Goal: Task Accomplishment & Management: Complete application form

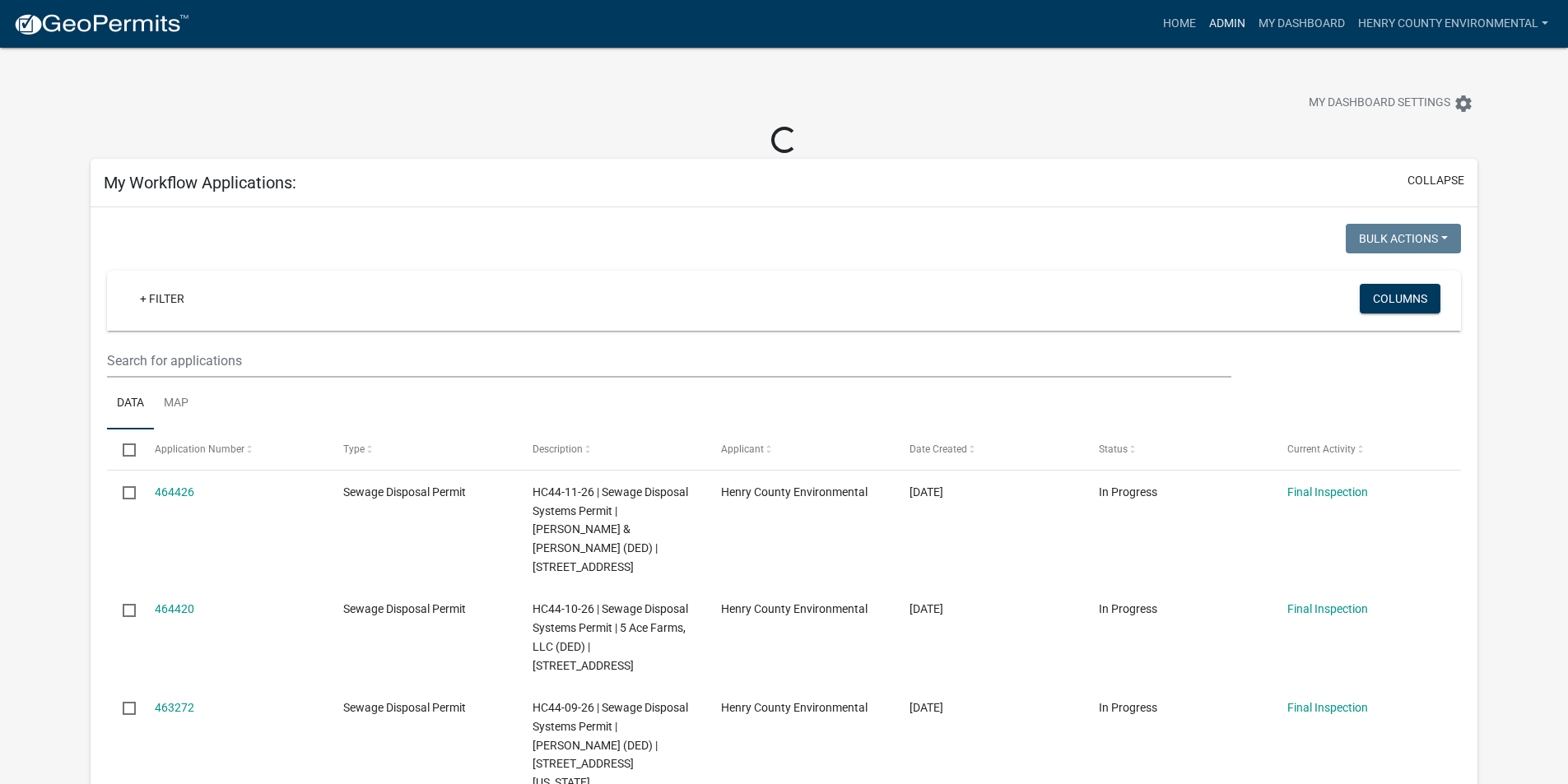
click at [1232, 21] on link "Admin" at bounding box center [1227, 24] width 49 height 31
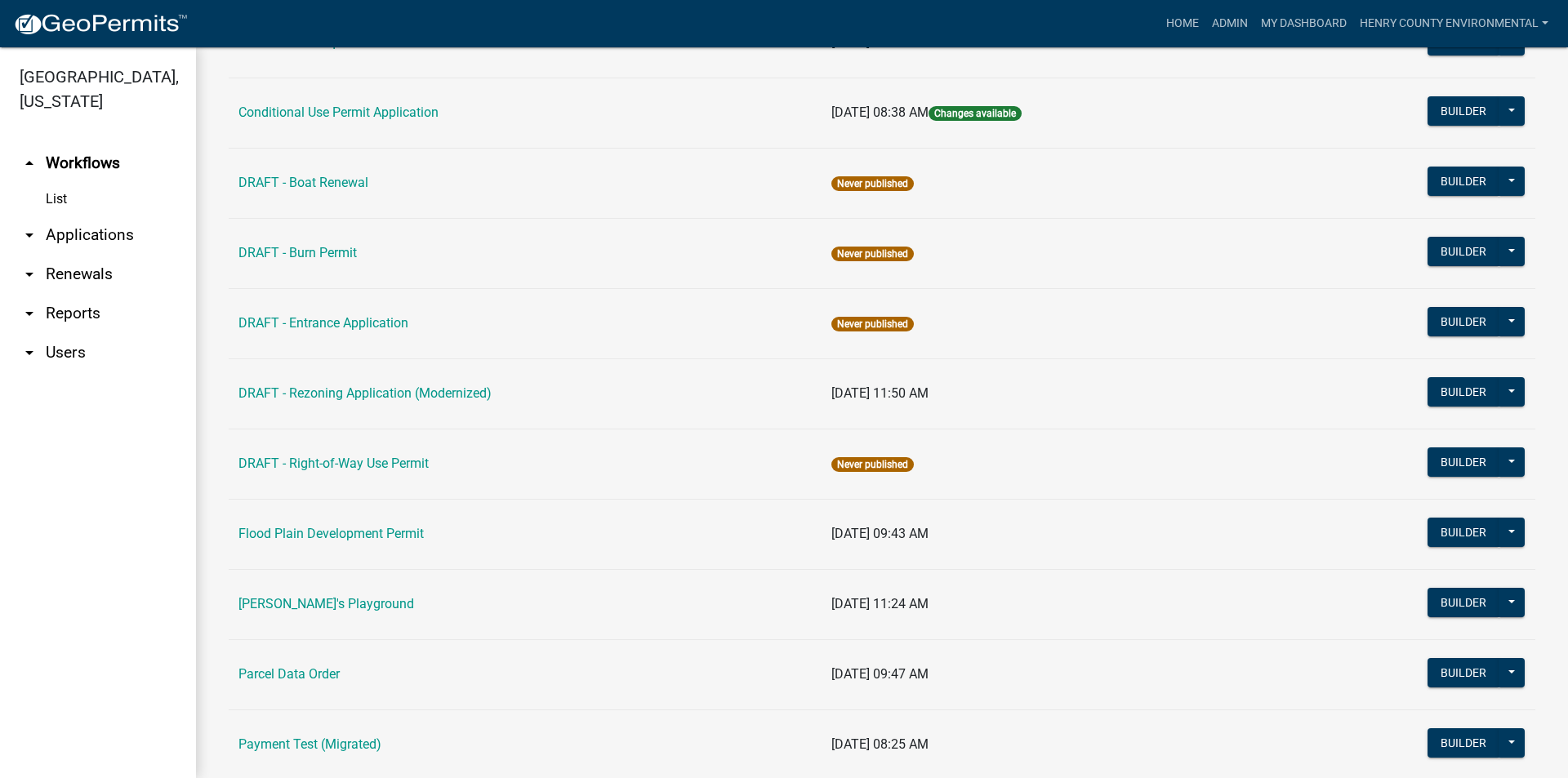
scroll to position [490, 0]
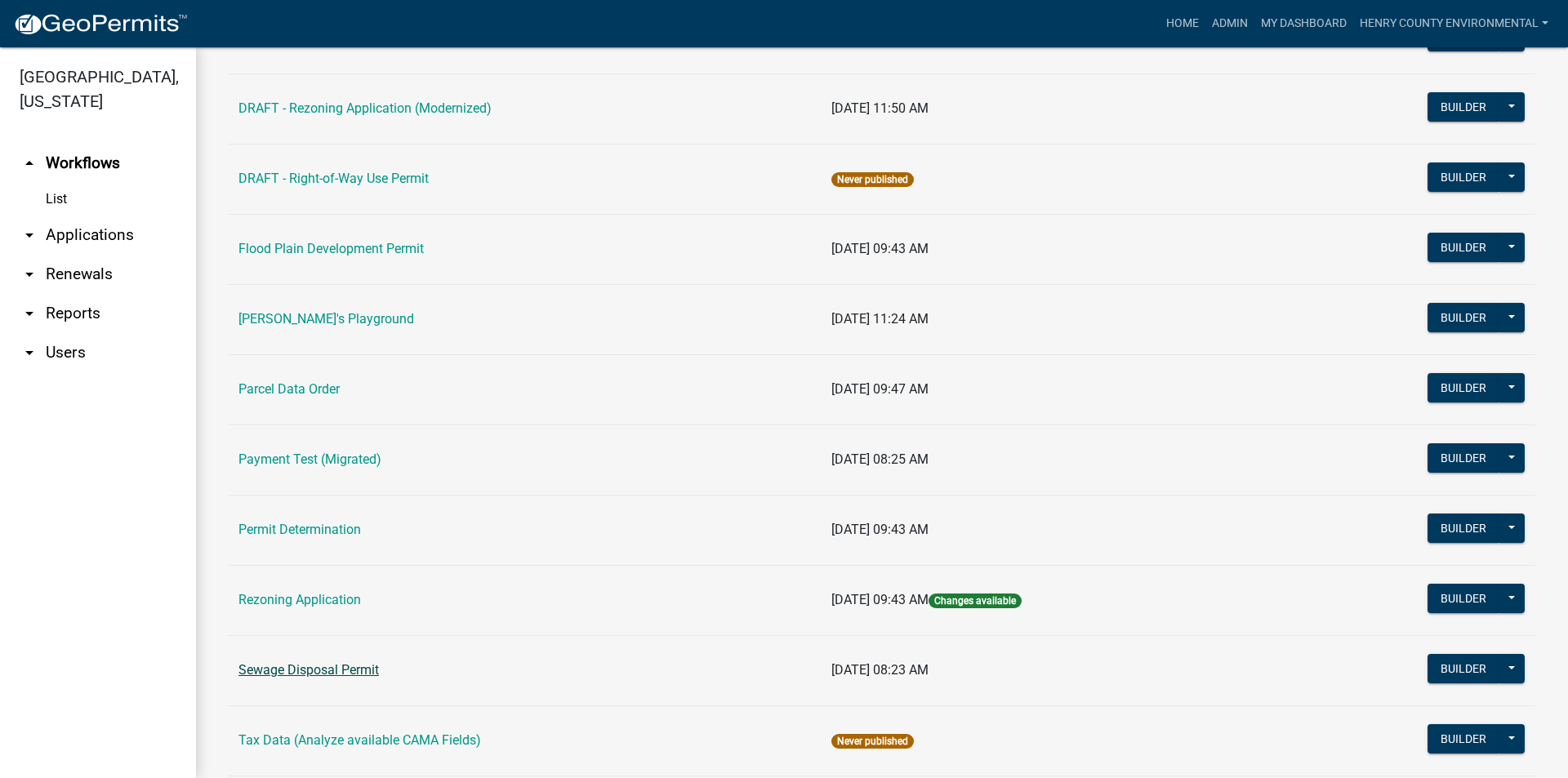
click at [319, 667] on link "Sewage Disposal Permit" at bounding box center [309, 670] width 141 height 16
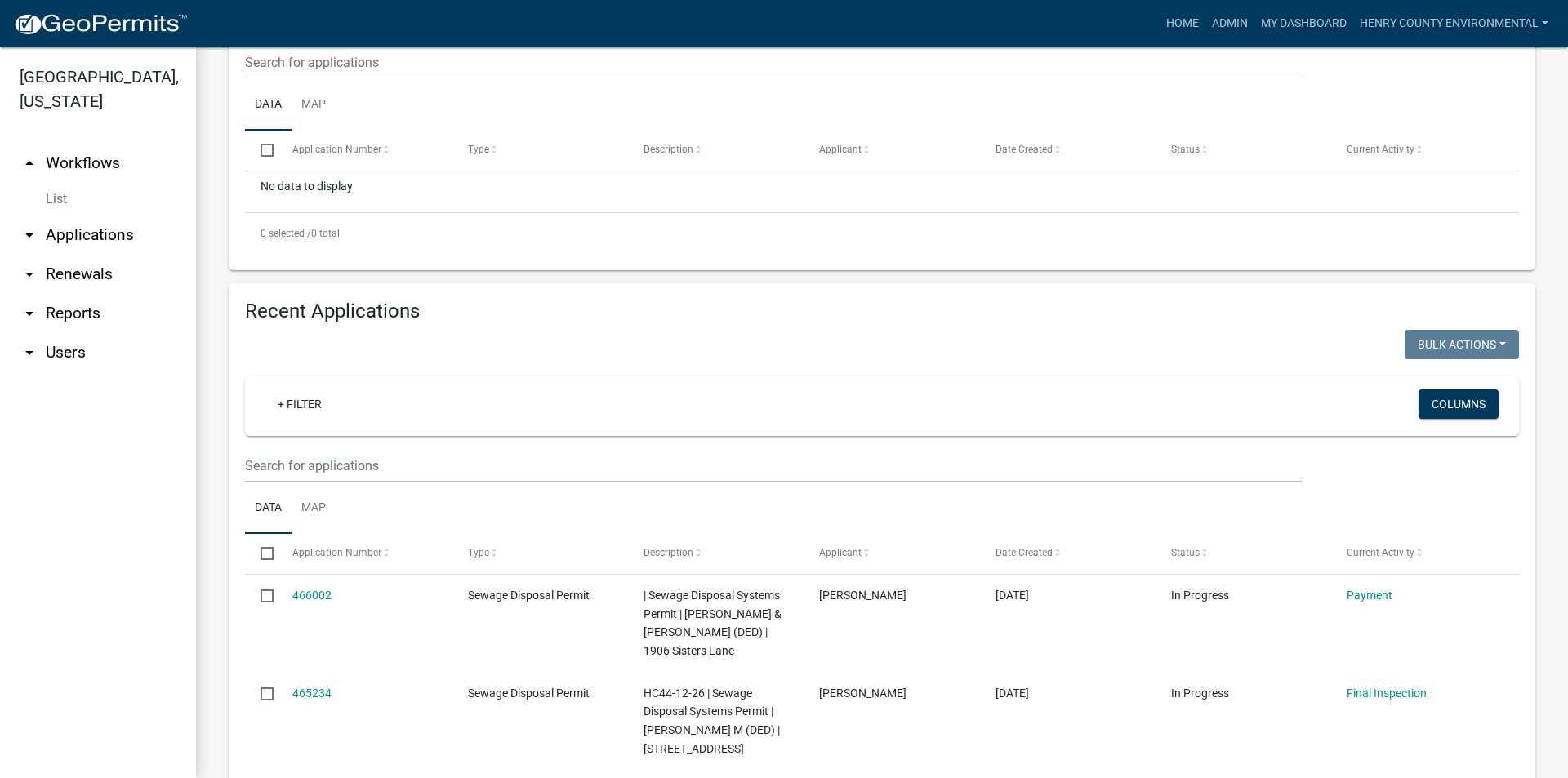
scroll to position [408, 0]
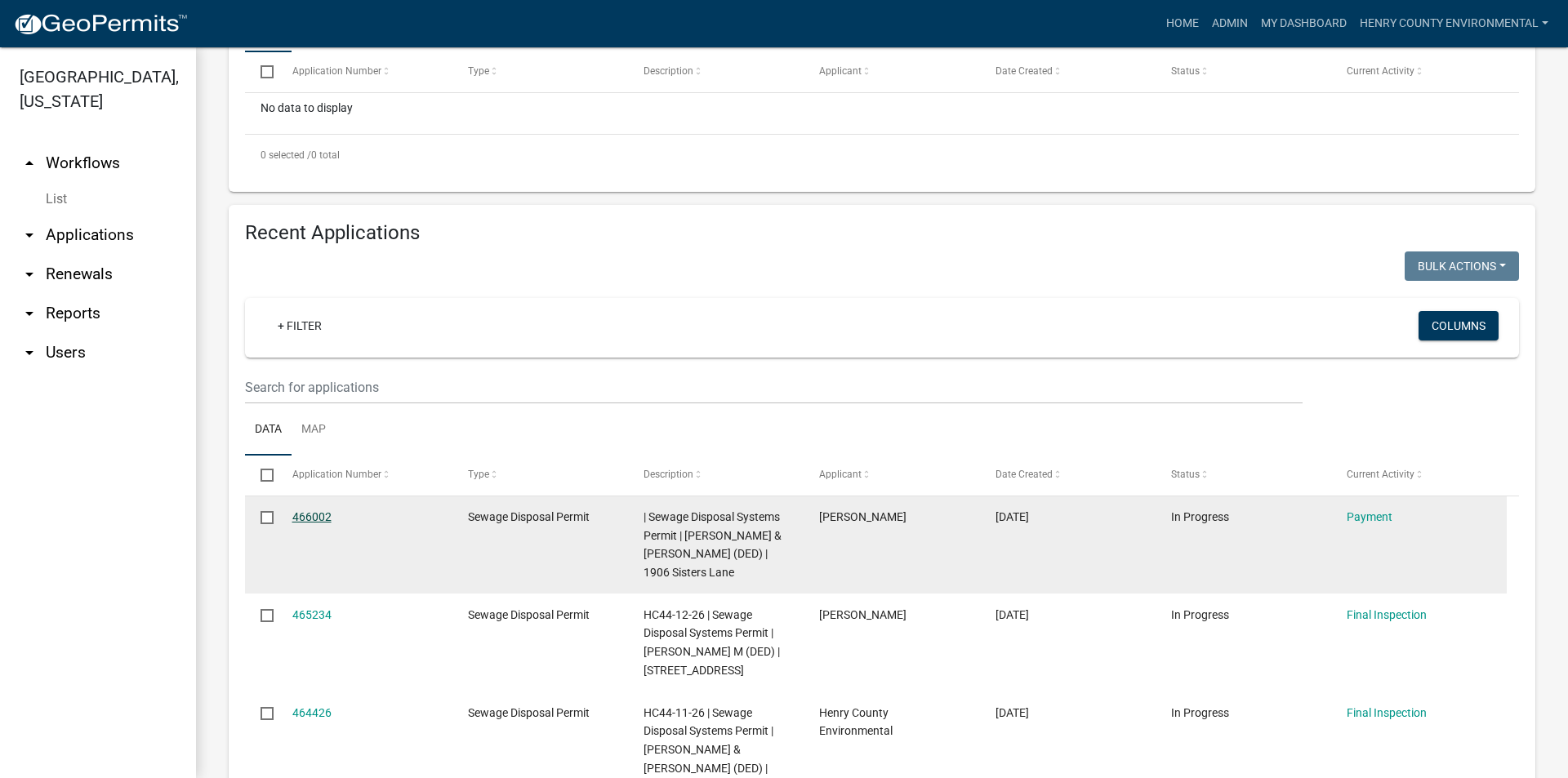
click at [313, 518] on link "466002" at bounding box center [312, 517] width 39 height 13
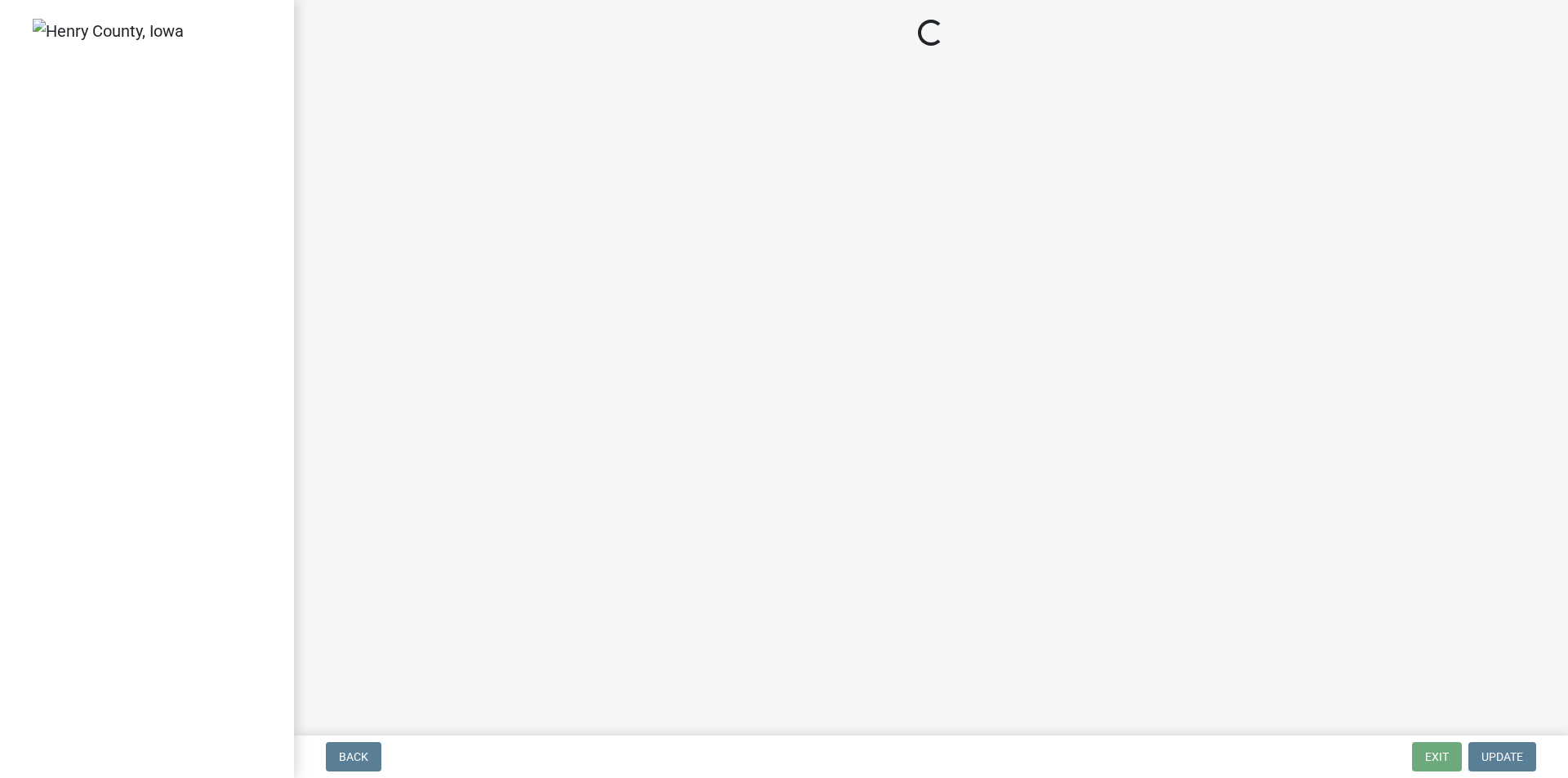
select select "3: 3"
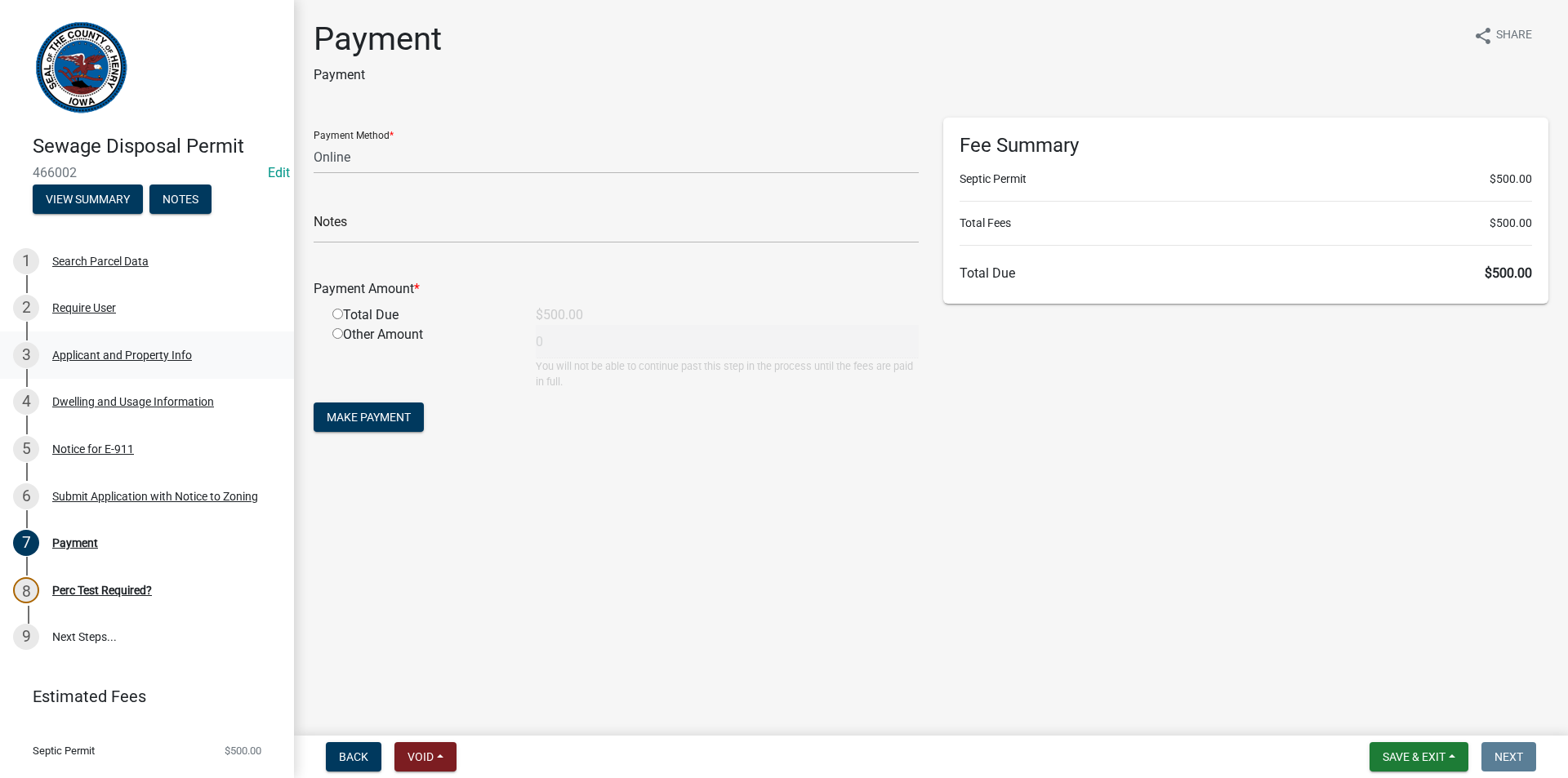
click at [173, 359] on div "Applicant and Property Info" at bounding box center [122, 355] width 140 height 11
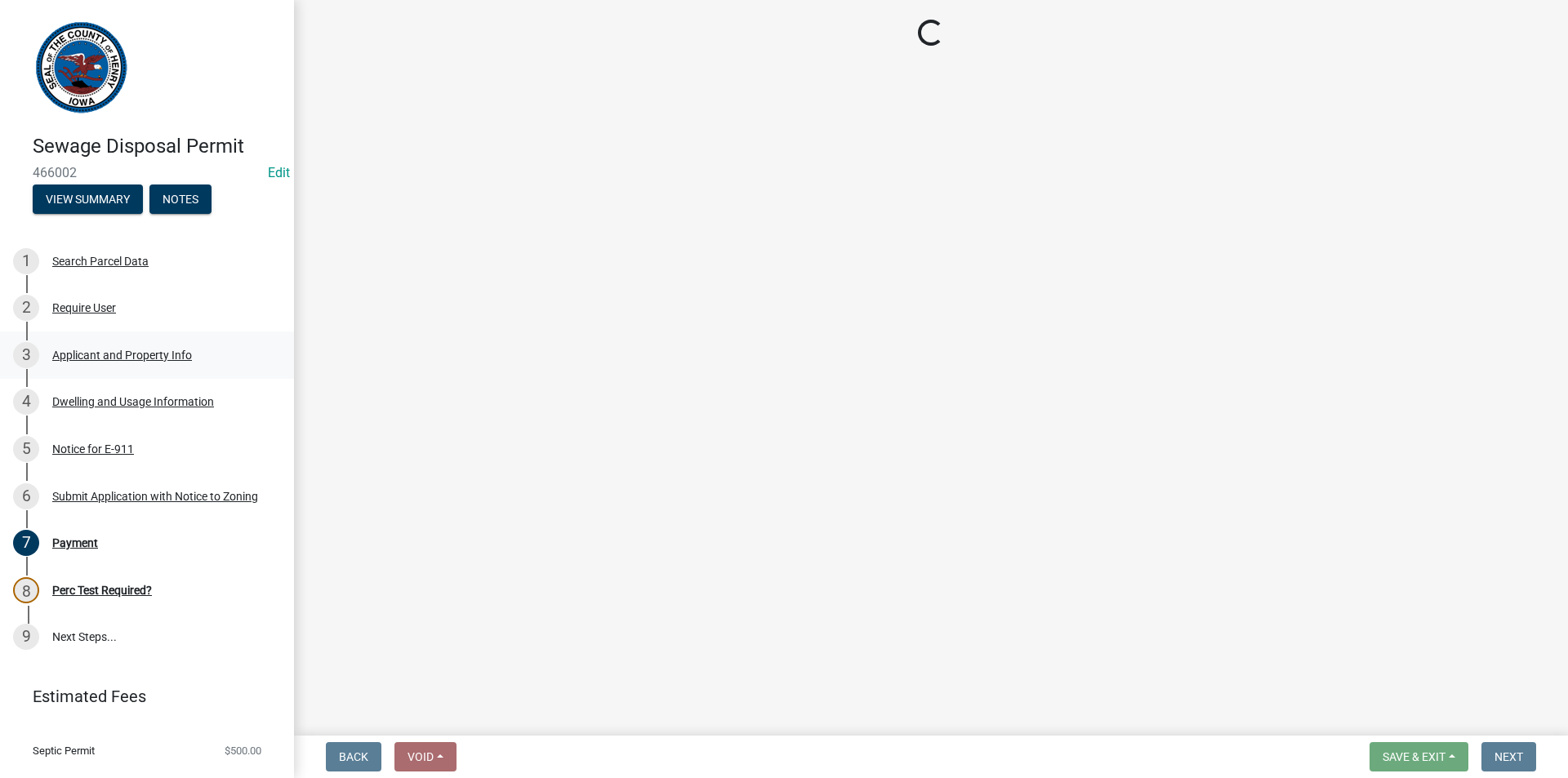
select select "ba5d1516-5783-4388-b1ad-8692fca6ffd3"
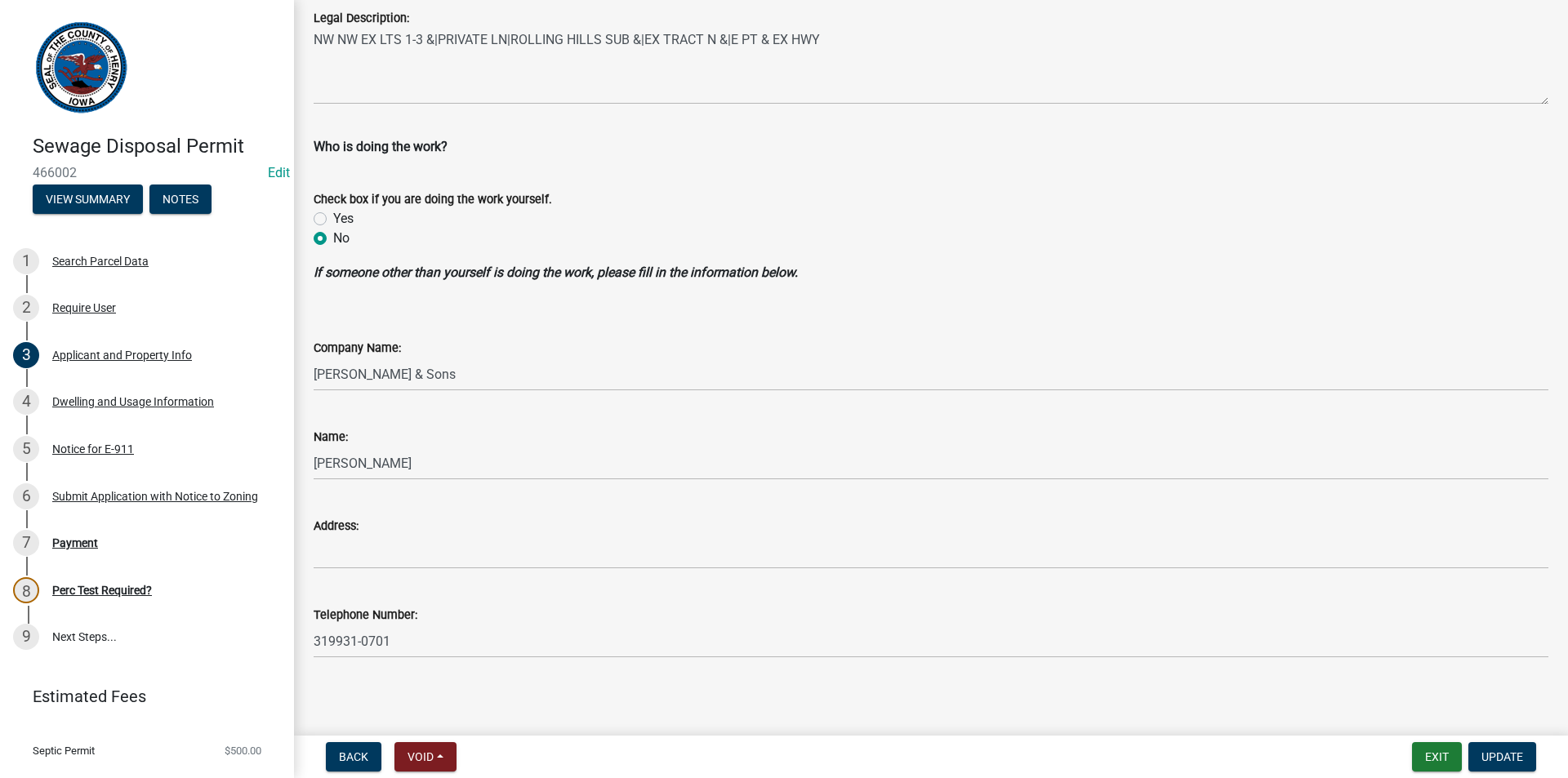
scroll to position [1301, 0]
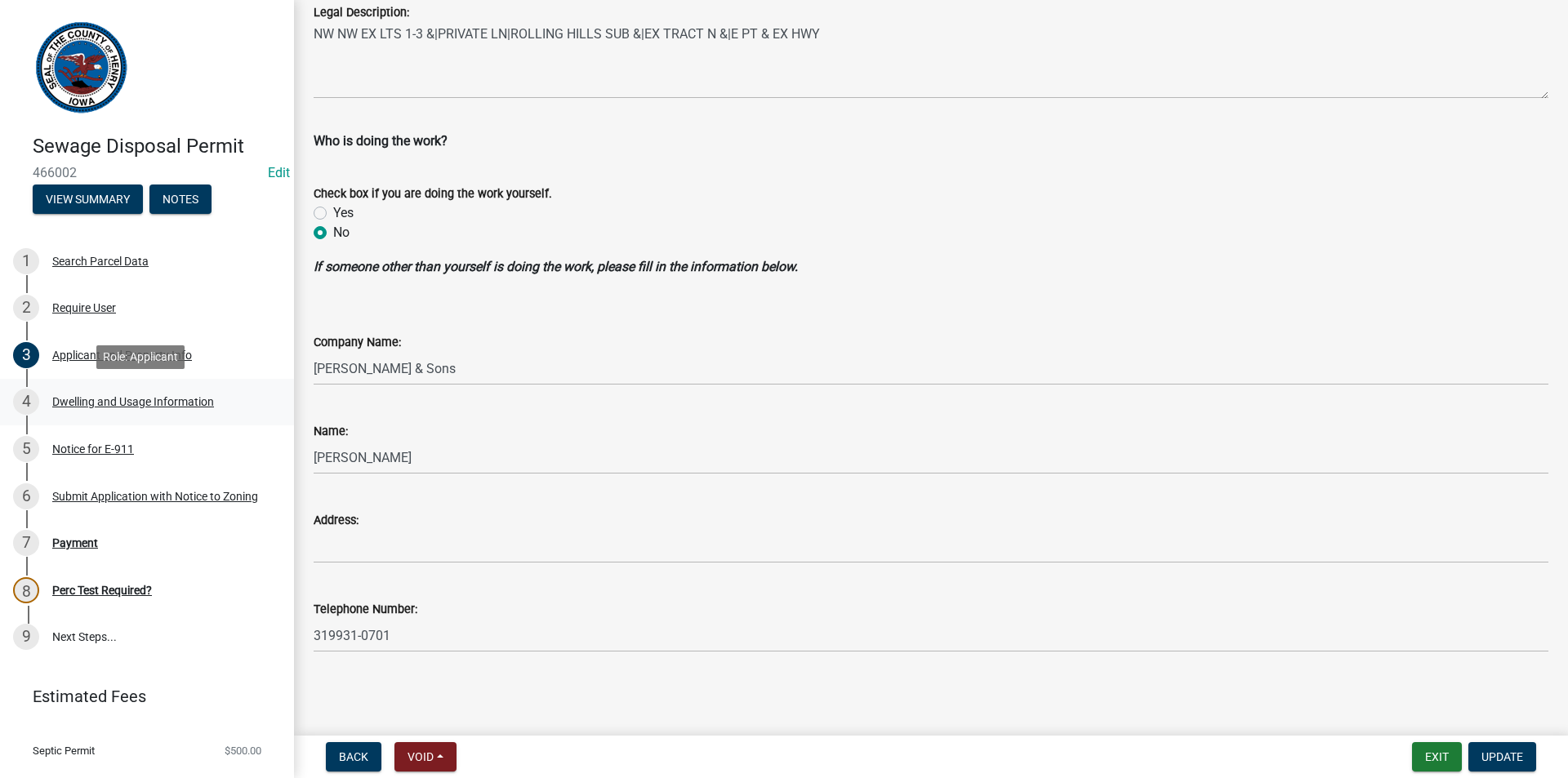
click at [104, 403] on div "Dwelling and Usage Information" at bounding box center [133, 402] width 161 height 11
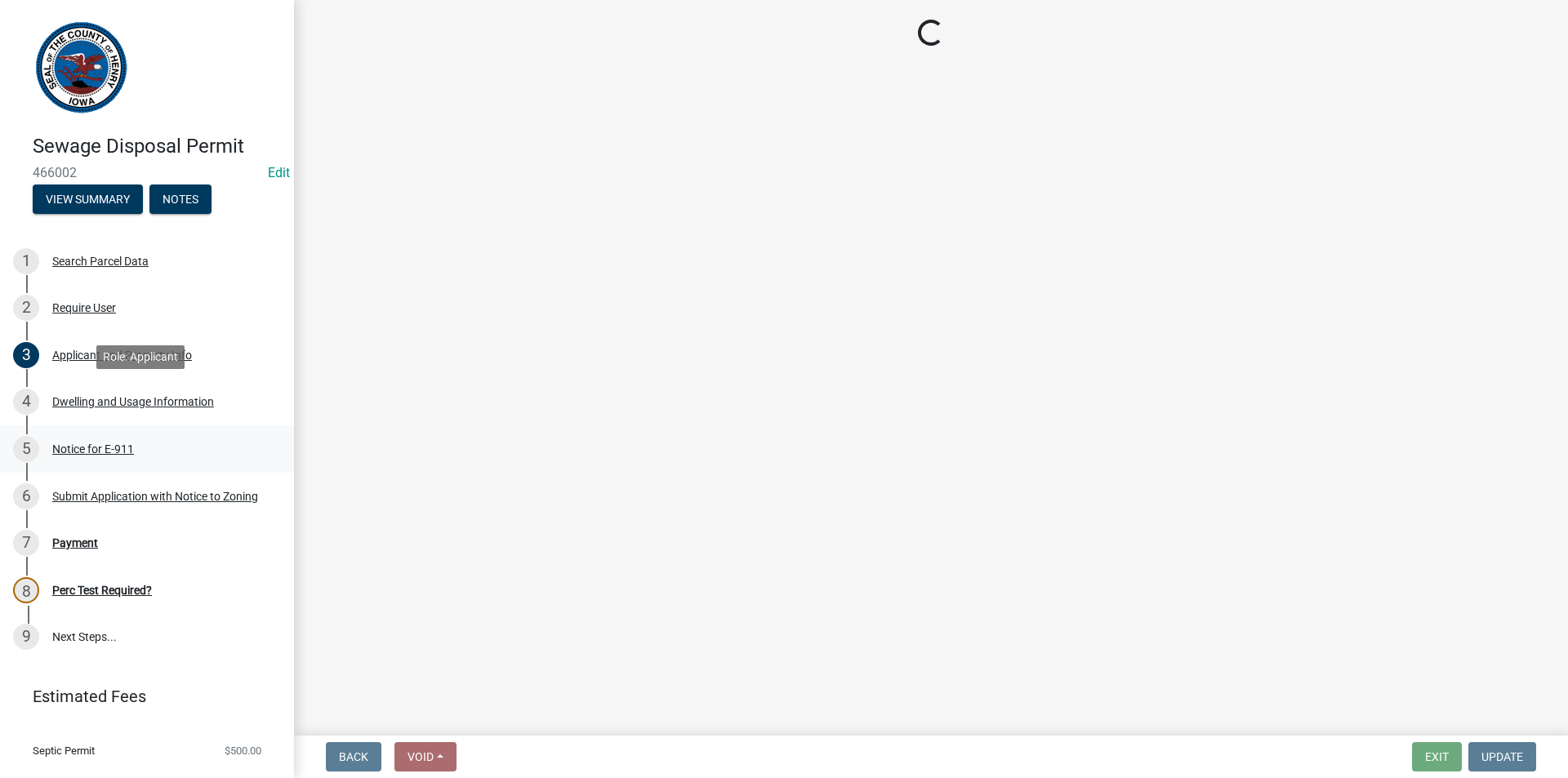
scroll to position [0, 0]
select select "f8475467-ace5-4783-87da-8c1d1e73fcca"
select select "026d1f52-f79c-4eee-8aa1-44d2b31f964c"
select select "f329f229-4372-49f3-ad90-d4c2245d1078"
select select "2c03314f-f7f6-45b2-93f7-ecc00ac9a398"
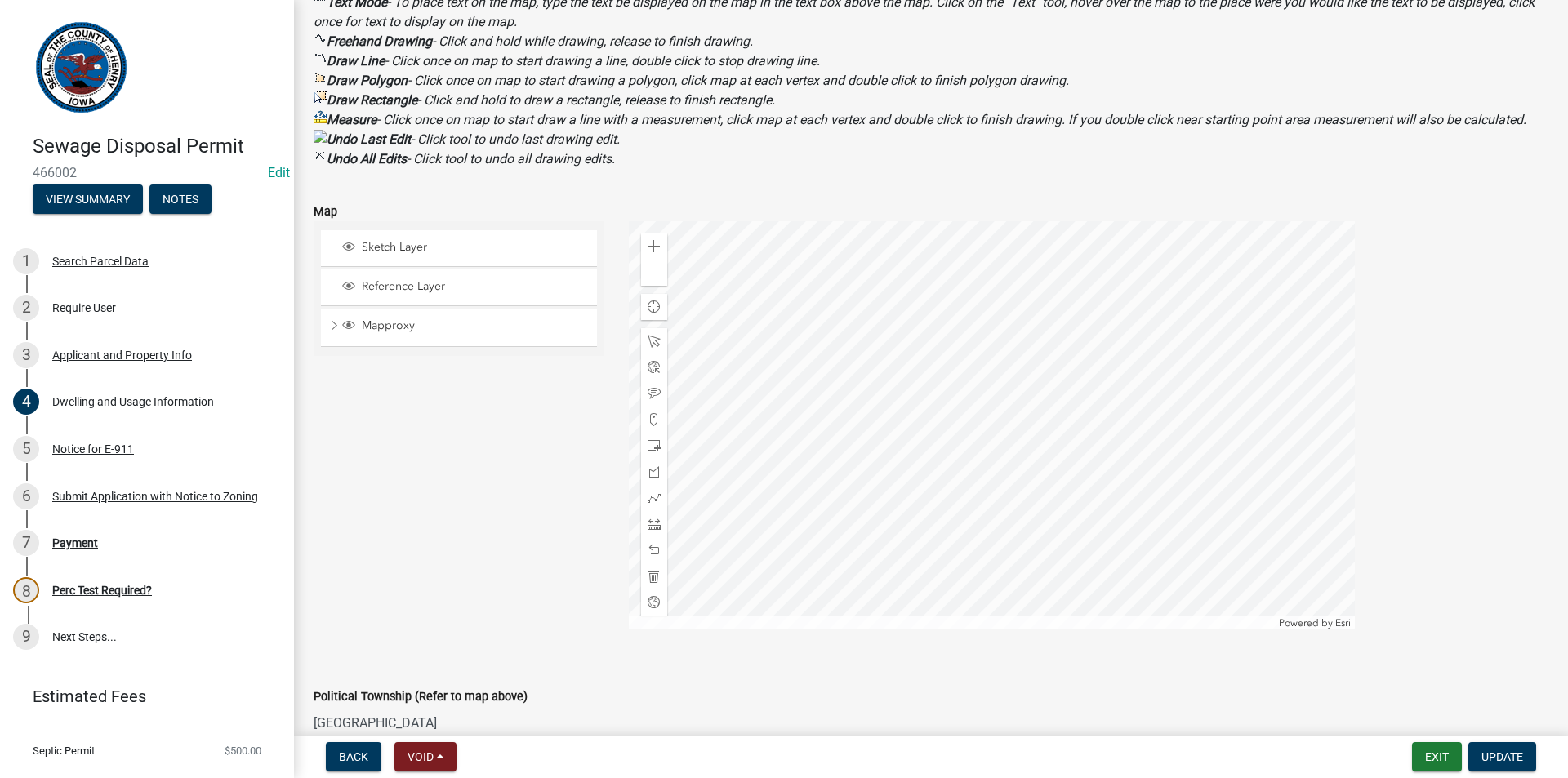
scroll to position [1878, 0]
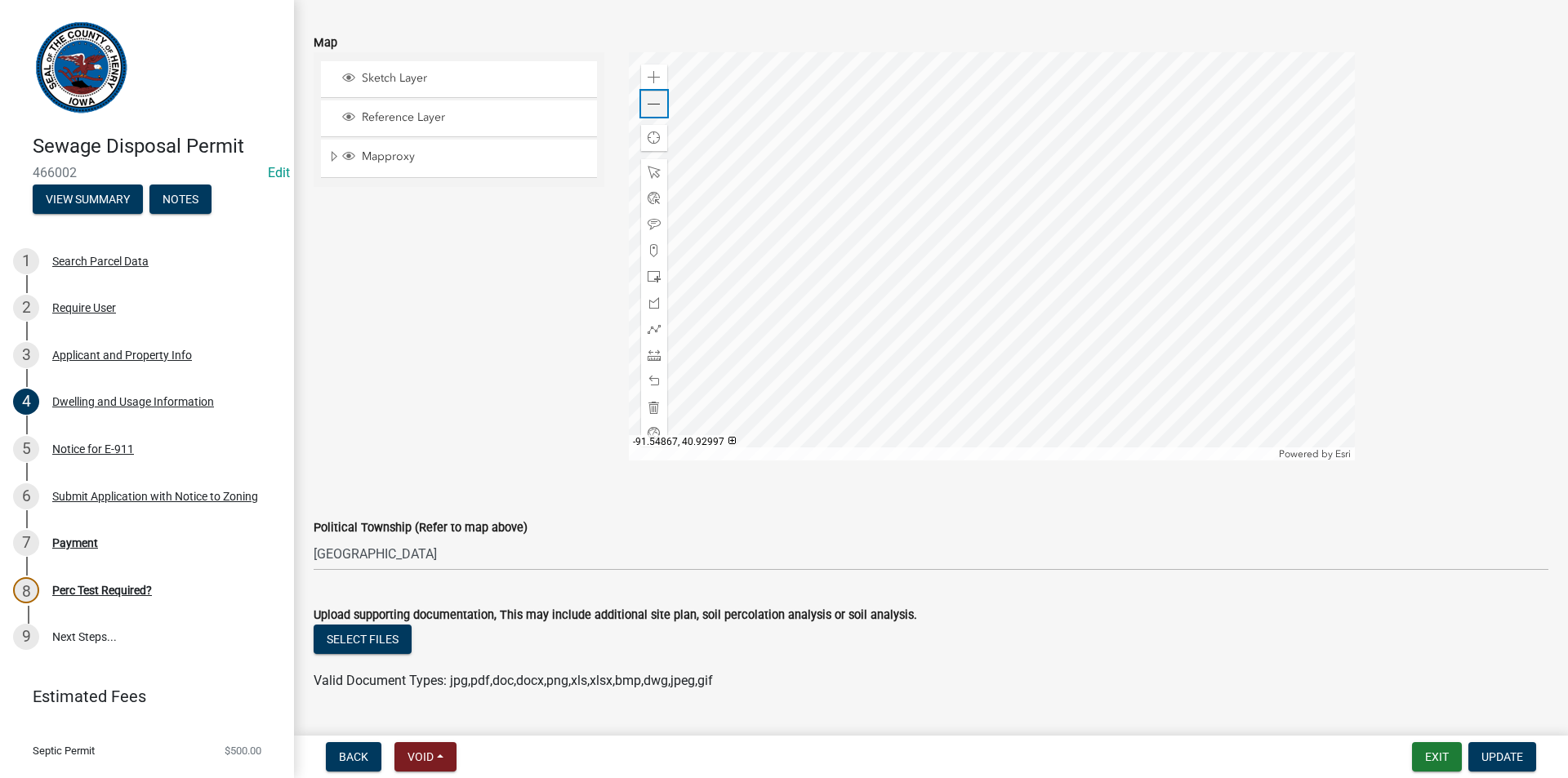
click at [641, 116] on div "Zoom out" at bounding box center [654, 104] width 26 height 26
click at [942, 441] on div at bounding box center [992, 256] width 726 height 408
click at [912, 381] on div at bounding box center [992, 256] width 726 height 408
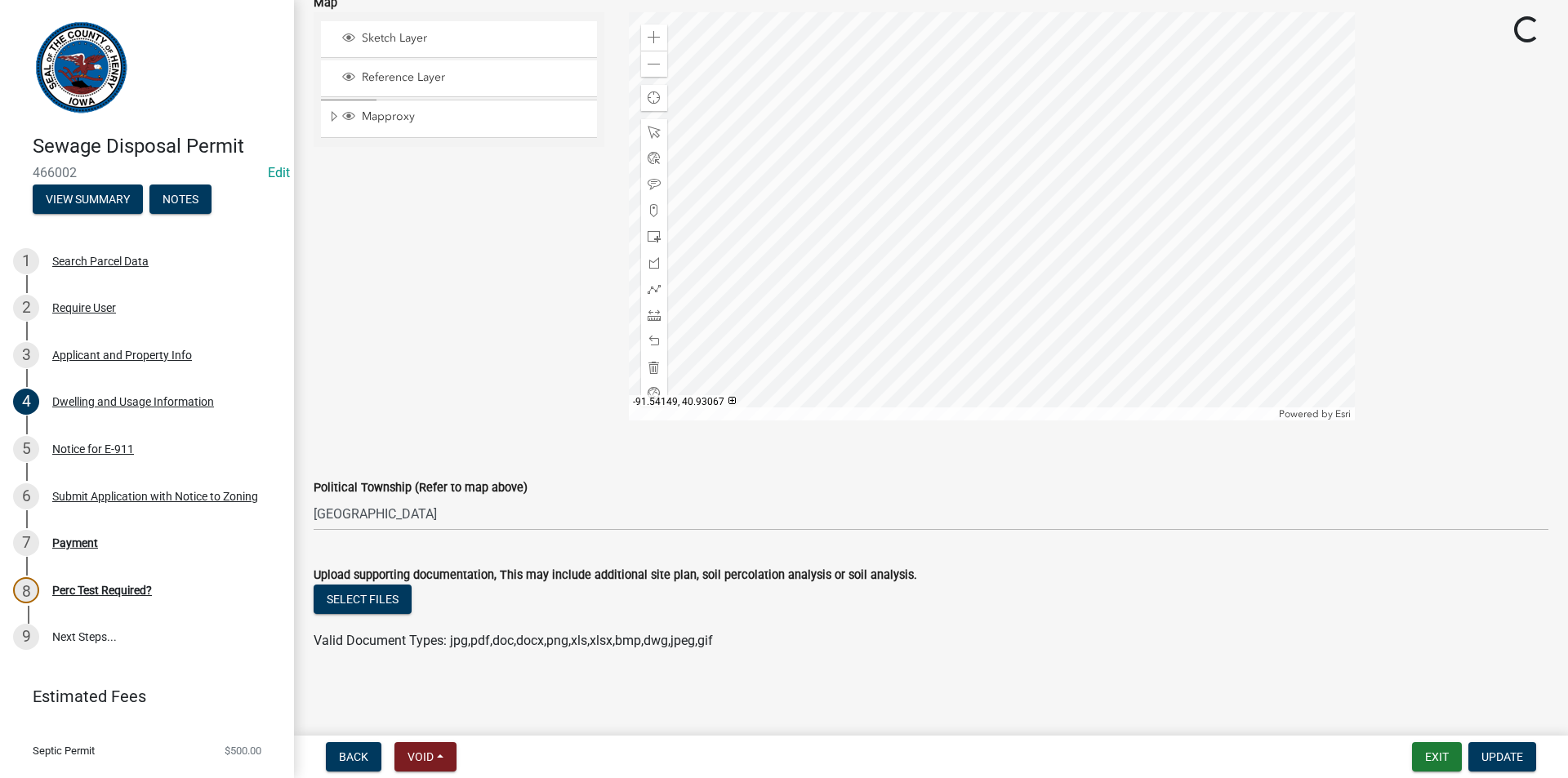
scroll to position [1938, 0]
click at [905, 206] on div at bounding box center [992, 216] width 726 height 408
click at [653, 69] on span at bounding box center [654, 65] width 13 height 13
click at [930, 259] on div at bounding box center [992, 216] width 726 height 408
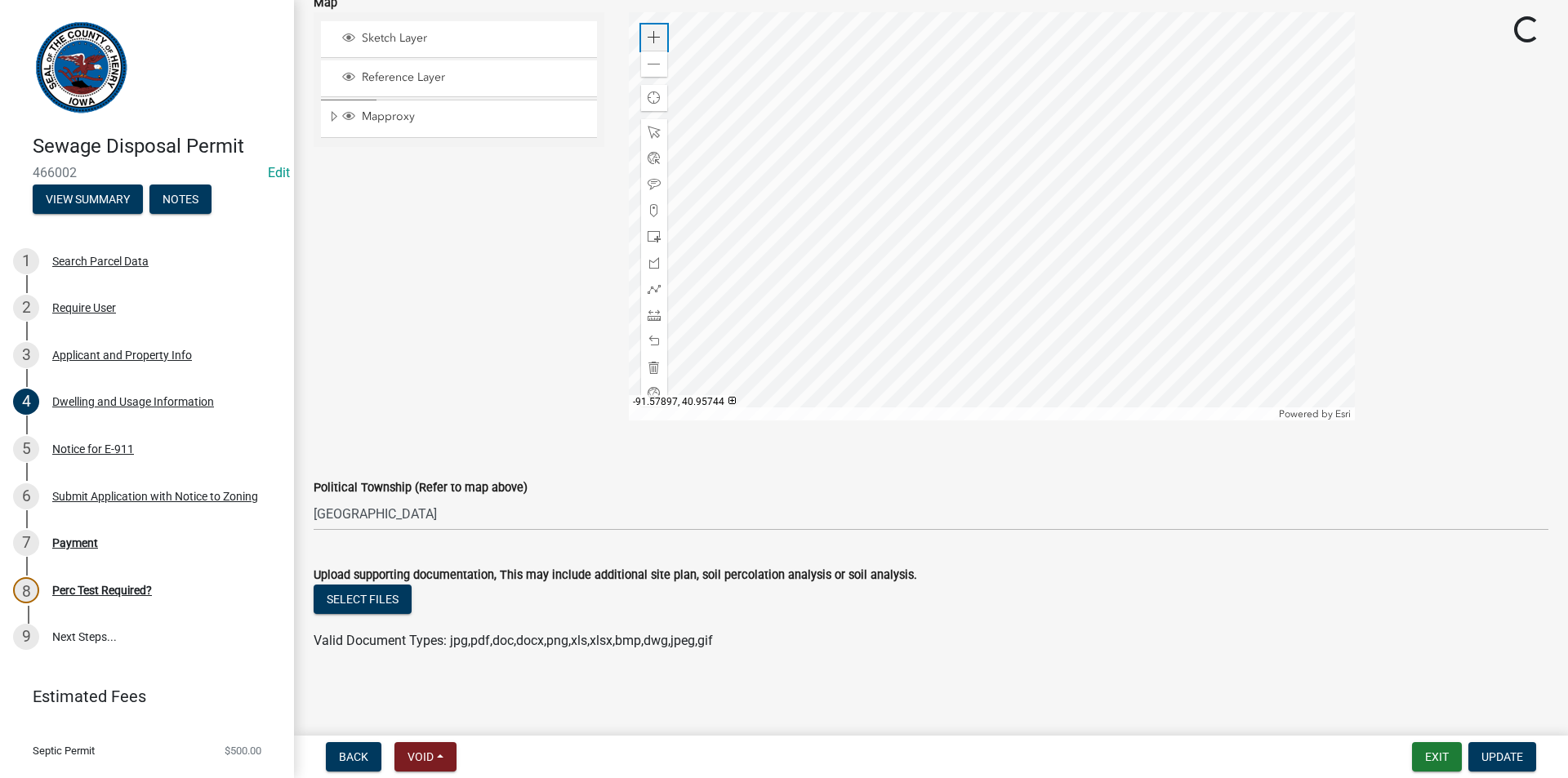
click at [652, 34] on span at bounding box center [654, 38] width 13 height 13
click at [996, 128] on div at bounding box center [992, 216] width 726 height 408
click at [981, 159] on div at bounding box center [992, 216] width 726 height 408
click at [904, 373] on div at bounding box center [992, 216] width 726 height 408
click at [942, 312] on div at bounding box center [992, 216] width 726 height 408
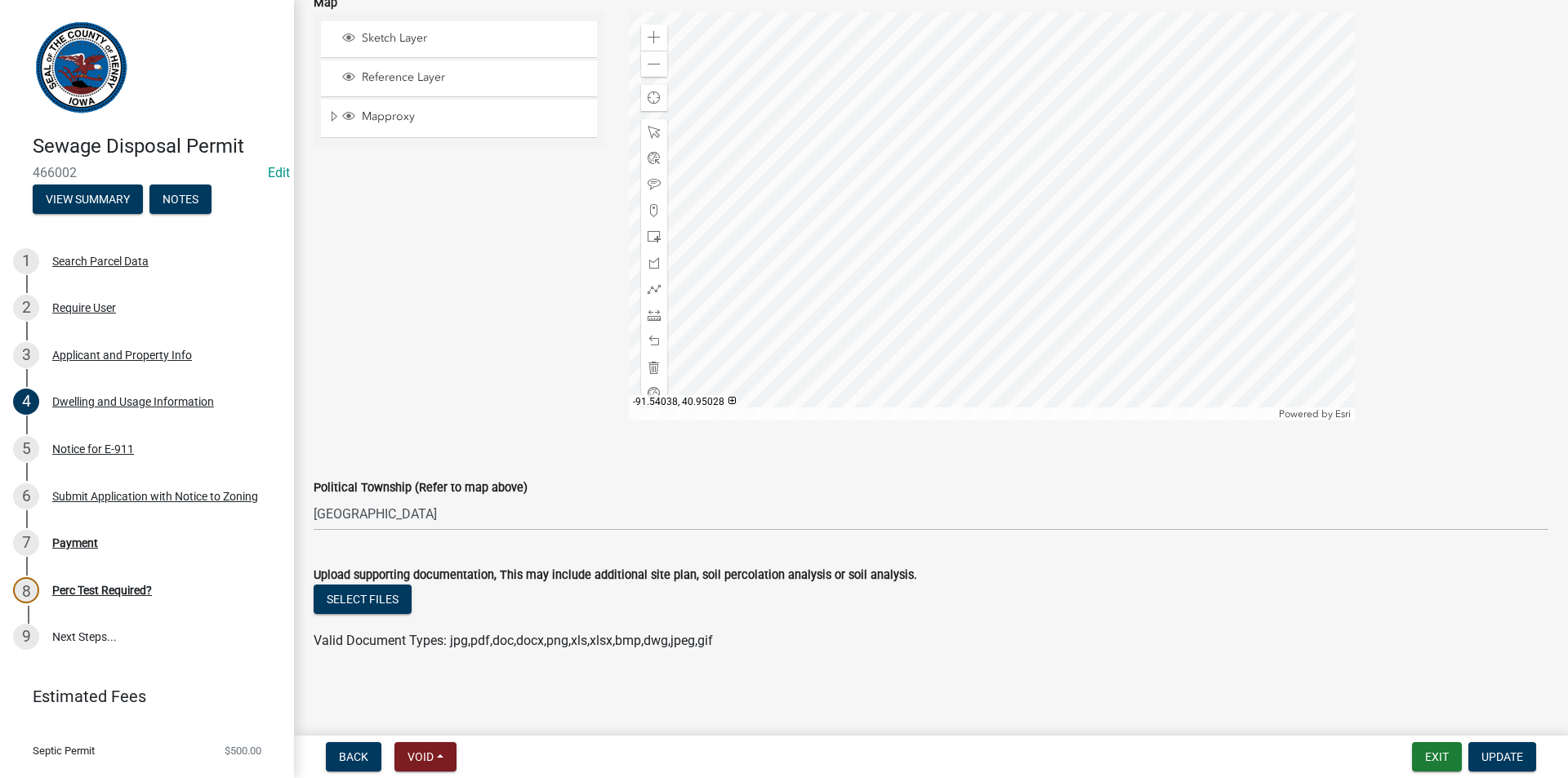
click at [970, 149] on div at bounding box center [992, 216] width 726 height 408
click at [967, 150] on div at bounding box center [992, 216] width 726 height 408
click at [957, 211] on div at bounding box center [992, 216] width 726 height 408
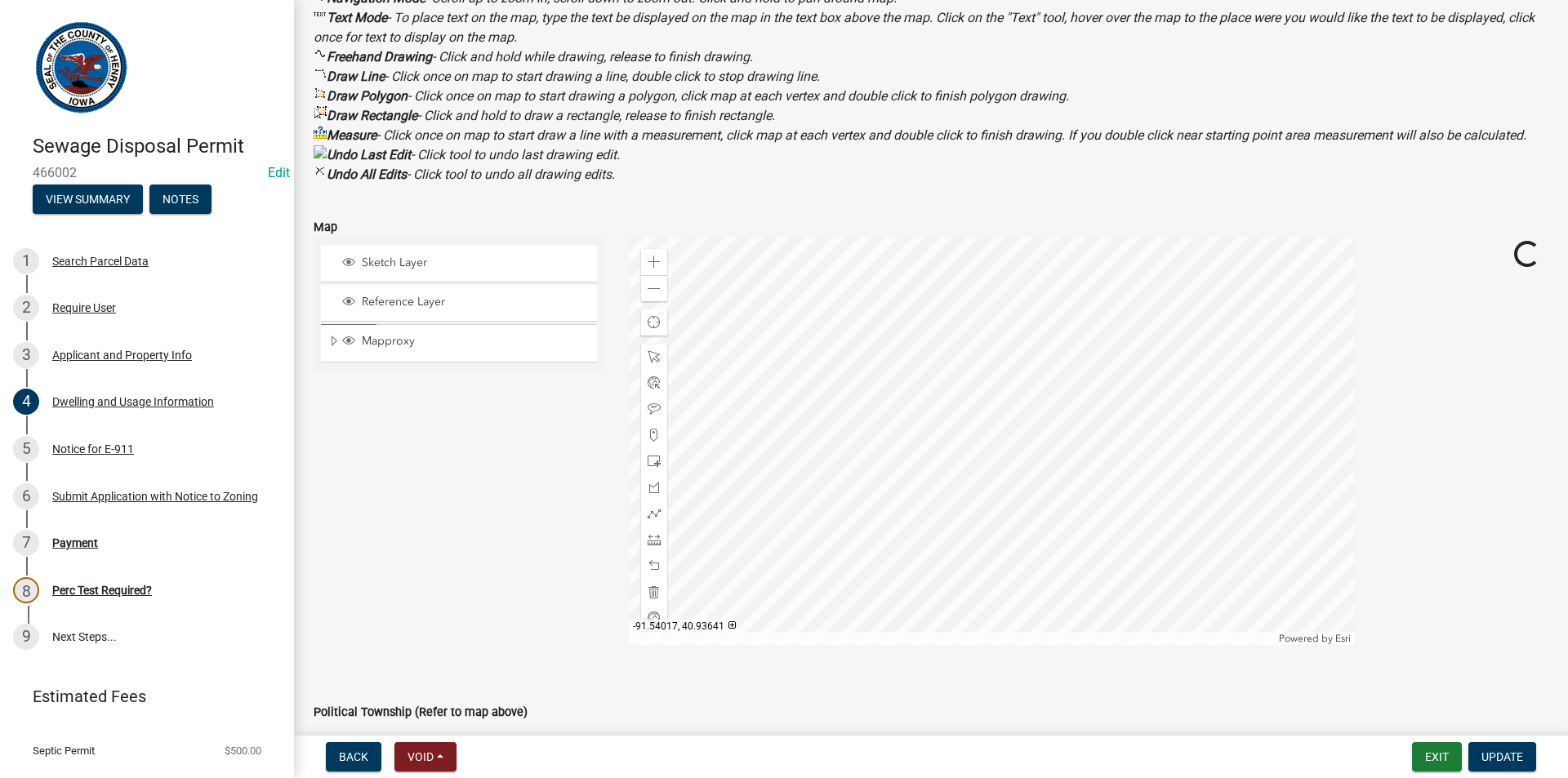
scroll to position [1693, 0]
click at [976, 315] on div at bounding box center [992, 441] width 726 height 408
click at [654, 269] on span at bounding box center [654, 263] width 13 height 13
click at [867, 337] on div at bounding box center [992, 441] width 726 height 408
click at [963, 382] on div at bounding box center [992, 441] width 726 height 408
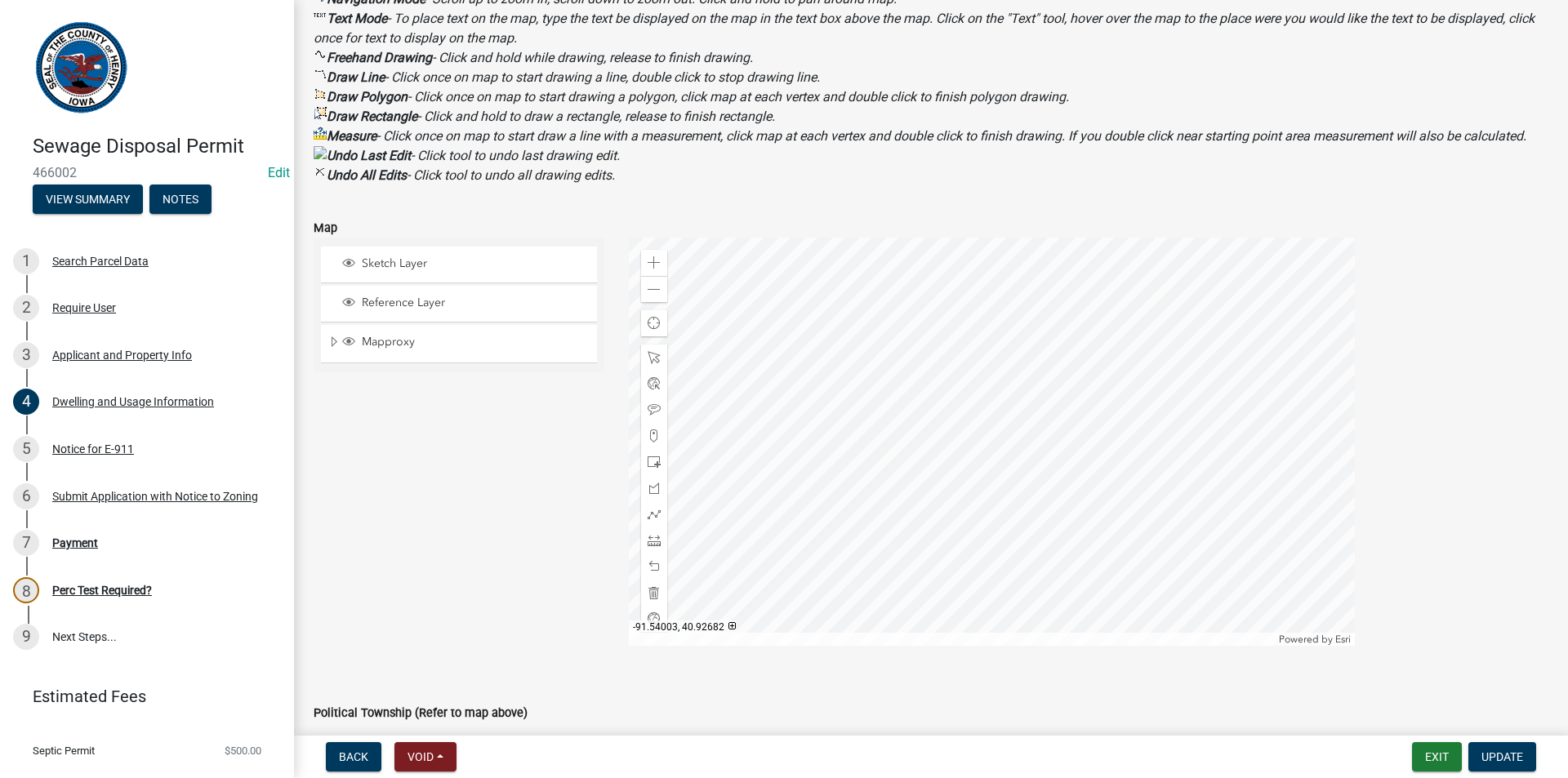
click at [971, 357] on div at bounding box center [992, 441] width 726 height 408
click at [965, 374] on div at bounding box center [992, 441] width 726 height 408
click at [648, 269] on span at bounding box center [654, 263] width 13 height 13
click at [837, 373] on div at bounding box center [992, 441] width 726 height 408
click at [949, 530] on div at bounding box center [992, 441] width 726 height 408
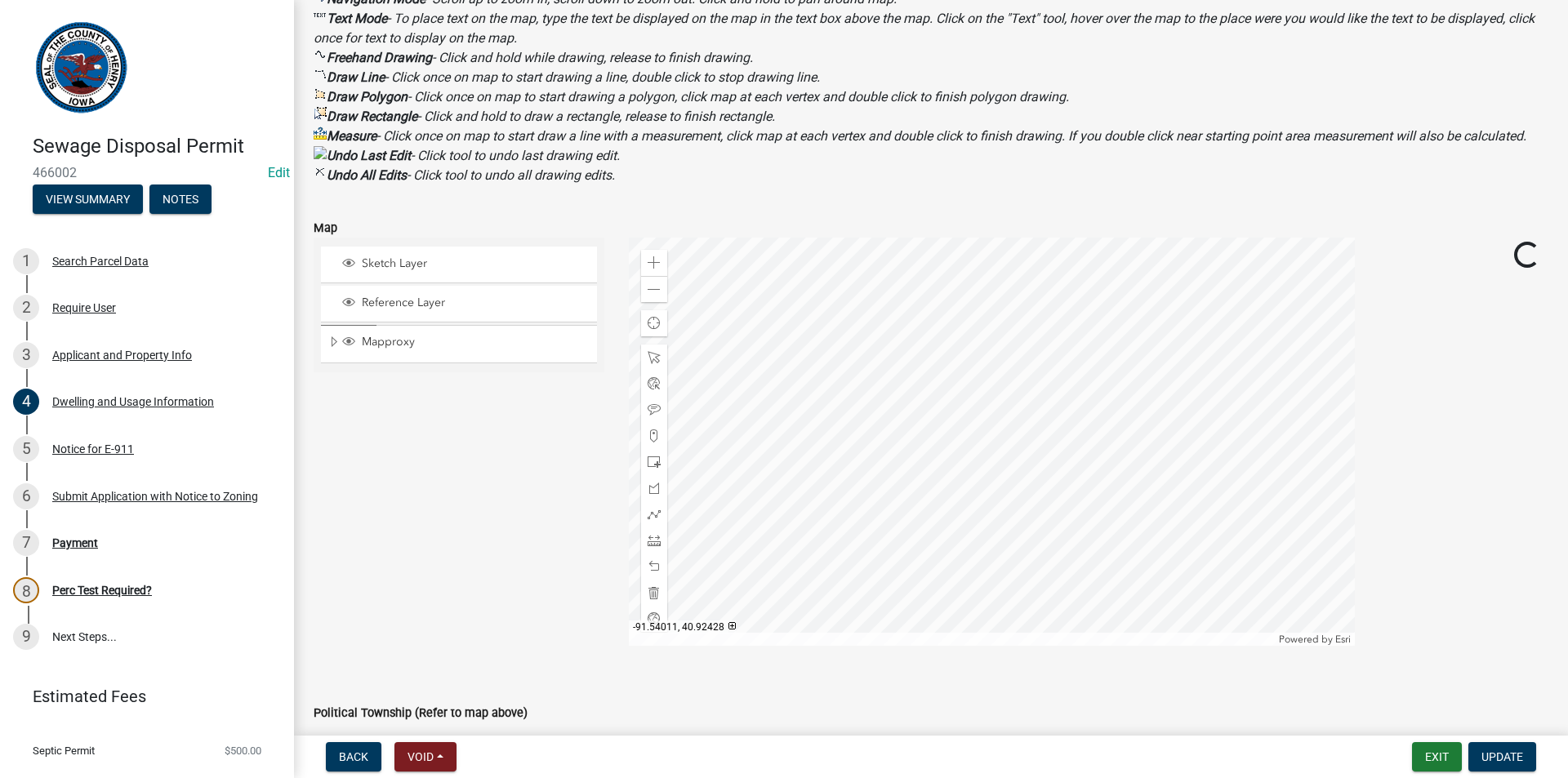
click at [949, 545] on div at bounding box center [992, 441] width 726 height 408
click at [959, 569] on div at bounding box center [992, 441] width 726 height 408
click at [938, 582] on div at bounding box center [992, 441] width 726 height 408
click at [899, 587] on div at bounding box center [992, 441] width 726 height 408
click at [901, 572] on div at bounding box center [992, 441] width 726 height 408
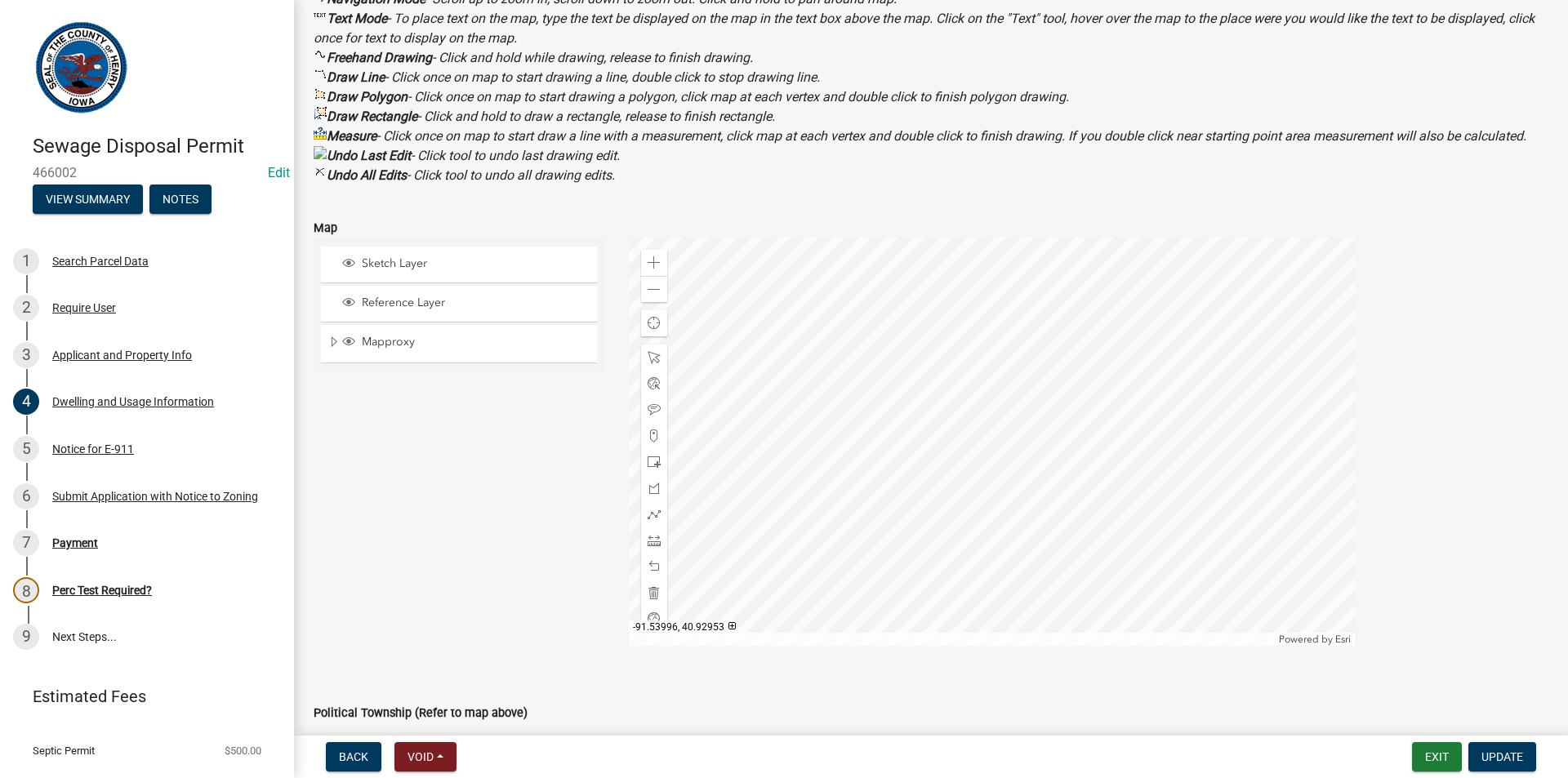
click at [915, 610] on div at bounding box center [992, 441] width 726 height 408
click at [887, 607] on div at bounding box center [992, 441] width 726 height 408
click at [876, 598] on div at bounding box center [992, 441] width 726 height 408
click at [798, 643] on div at bounding box center [992, 441] width 726 height 408
click at [1014, 538] on div at bounding box center [992, 441] width 726 height 408
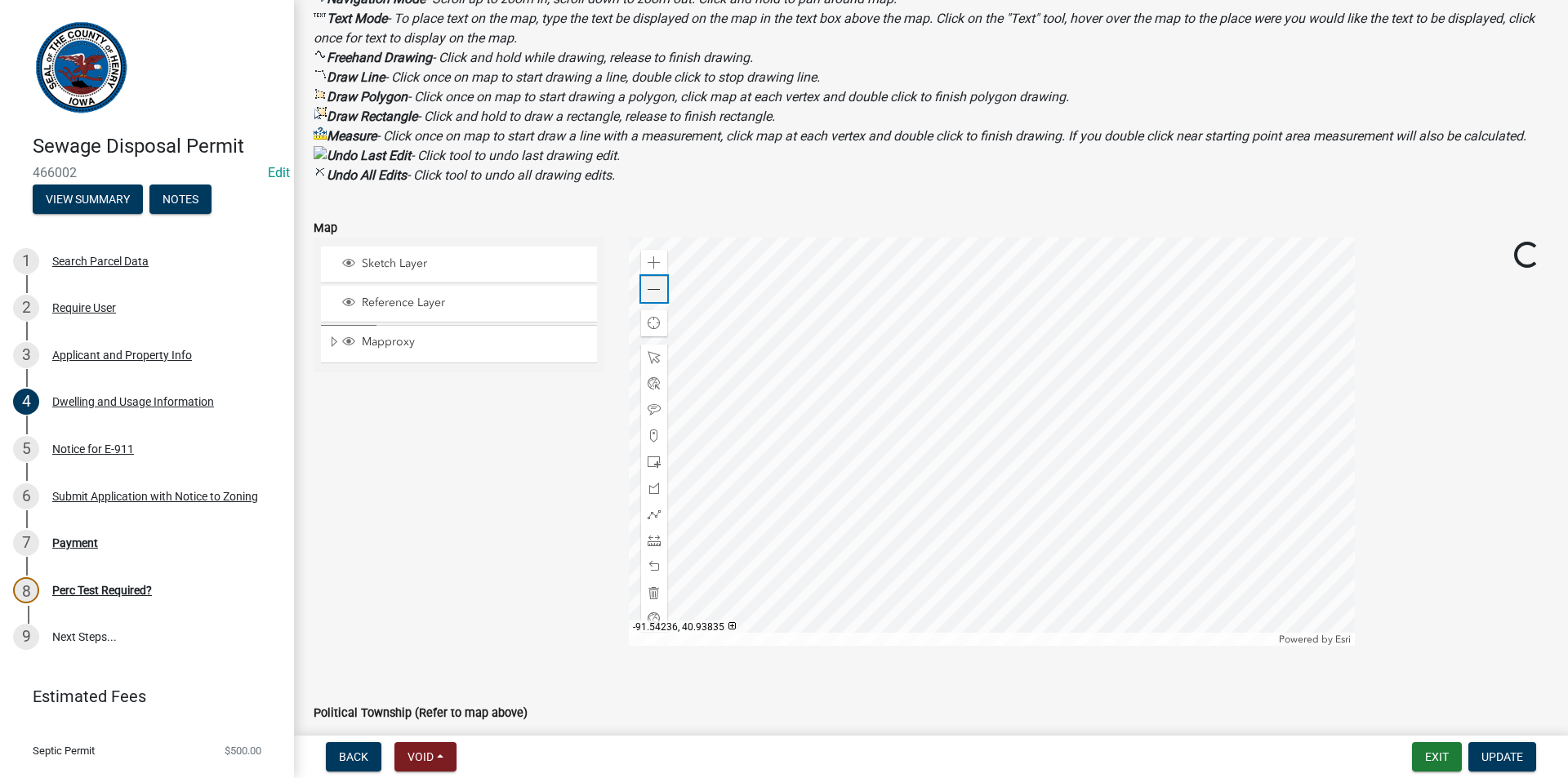
click at [648, 297] on span at bounding box center [654, 290] width 13 height 13
click at [909, 545] on div at bounding box center [992, 441] width 726 height 408
click at [864, 376] on div at bounding box center [992, 441] width 726 height 408
click at [856, 421] on div at bounding box center [992, 441] width 726 height 408
click at [852, 465] on div at bounding box center [992, 441] width 726 height 408
